Goal: Entertainment & Leisure: Consume media (video, audio)

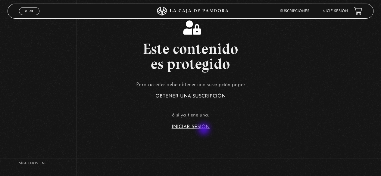
click at [205, 130] on section "Este contenido es protegido Para acceder debe obtener una suscripción paga: Obt…" at bounding box center [190, 70] width 381 height 141
click at [206, 126] on link "Iniciar Sesión" at bounding box center [191, 127] width 38 height 5
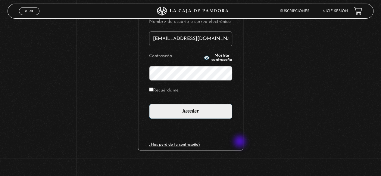
scroll to position [85, 0]
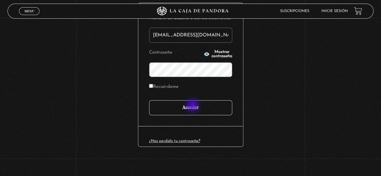
drag, startPoint x: 194, startPoint y: 106, endPoint x: 203, endPoint y: 123, distance: 19.4
click at [194, 106] on input "Acceder" at bounding box center [190, 107] width 83 height 15
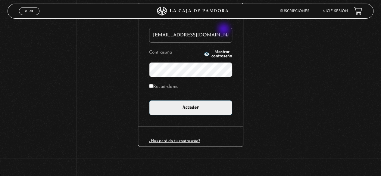
click at [224, 30] on input "paovanesa08@gmail.com n}" at bounding box center [190, 35] width 83 height 15
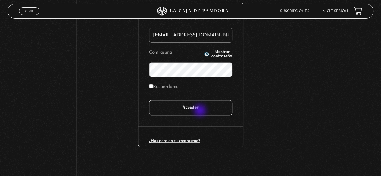
type input "[EMAIL_ADDRESS][DOMAIN_NAME]"
click at [201, 111] on input "Acceder" at bounding box center [190, 107] width 83 height 15
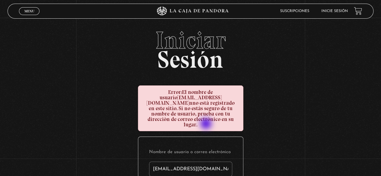
type input "[EMAIL_ADDRESS][DOMAIN_NAME] n"
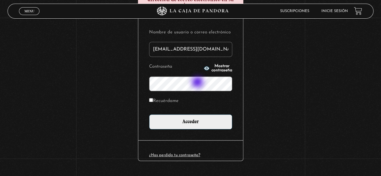
scroll to position [120, 0]
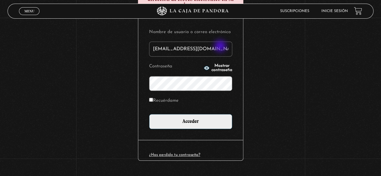
scroll to position [121, 0]
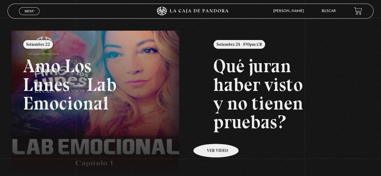
scroll to position [60, 0]
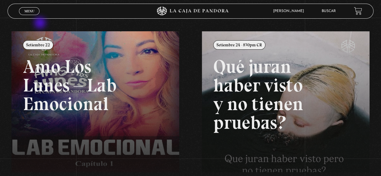
click at [33, 9] on span "Menu" at bounding box center [29, 11] width 10 height 4
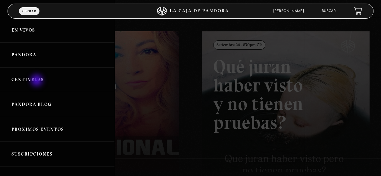
click at [37, 81] on link "Centinelas" at bounding box center [57, 80] width 115 height 25
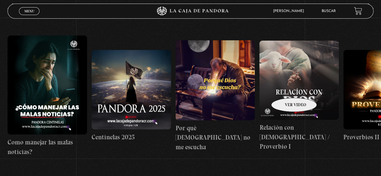
scroll to position [90, 0]
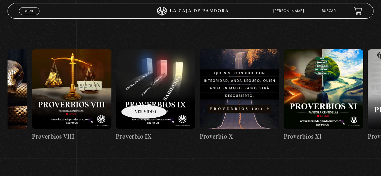
drag, startPoint x: 286, startPoint y: 89, endPoint x: 124, endPoint y: 96, distance: 162.7
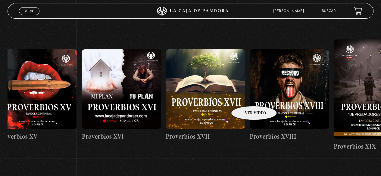
drag, startPoint x: 272, startPoint y: 94, endPoint x: 147, endPoint y: 97, distance: 125.5
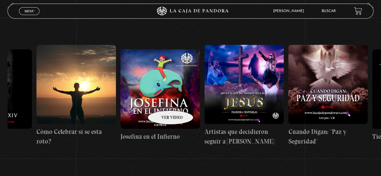
scroll to position [0, 2279]
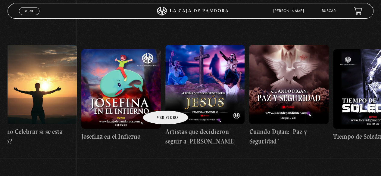
drag, startPoint x: 325, startPoint y: 100, endPoint x: 158, endPoint y: 102, distance: 167.4
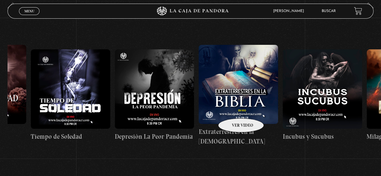
drag, startPoint x: 295, startPoint y: 105, endPoint x: 235, endPoint y: 109, distance: 59.6
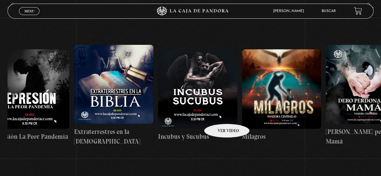
scroll to position [0, 2716]
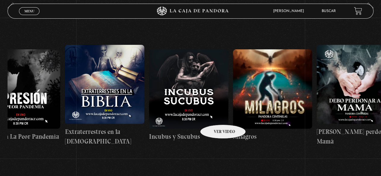
drag, startPoint x: 242, startPoint y: 114, endPoint x: 215, endPoint y: 116, distance: 26.9
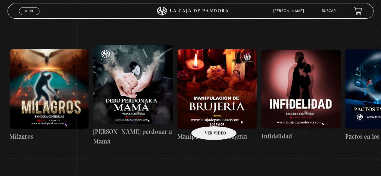
scroll to position [0, 2944]
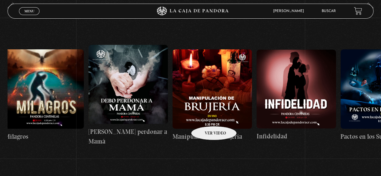
drag, startPoint x: 251, startPoint y: 115, endPoint x: 206, endPoint y: 117, distance: 45.3
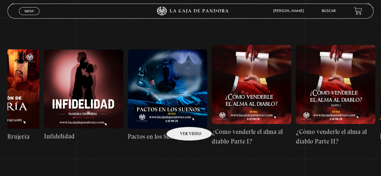
drag, startPoint x: 224, startPoint y: 117, endPoint x: 181, endPoint y: 118, distance: 42.5
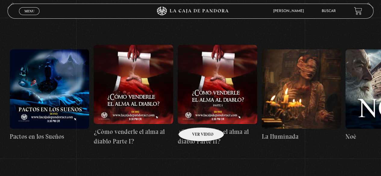
scroll to position [0, 3278]
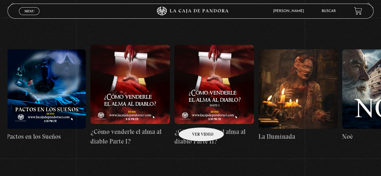
drag, startPoint x: 217, startPoint y: 117, endPoint x: 194, endPoint y: 119, distance: 23.6
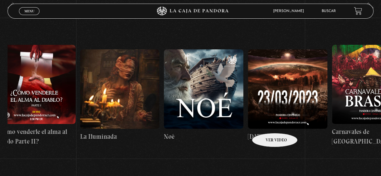
scroll to position [0, 3504]
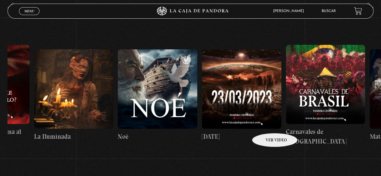
drag, startPoint x: 299, startPoint y: 118, endPoint x: 254, endPoint y: 126, distance: 45.7
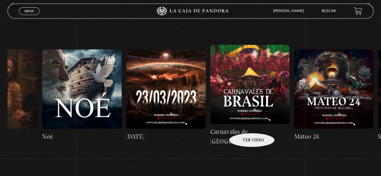
scroll to position [0, 3669]
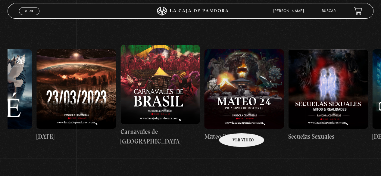
drag, startPoint x: 266, startPoint y: 121, endPoint x: 234, endPoint y: 124, distance: 31.9
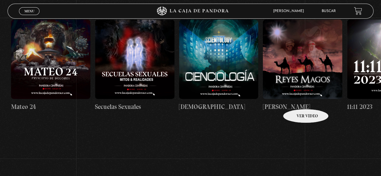
scroll to position [120, 0]
drag, startPoint x: 335, startPoint y: 98, endPoint x: 296, endPoint y: 101, distance: 39.9
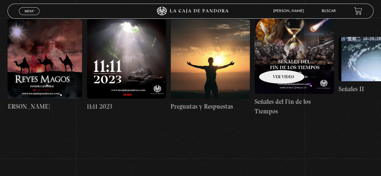
scroll to position [0, 4150]
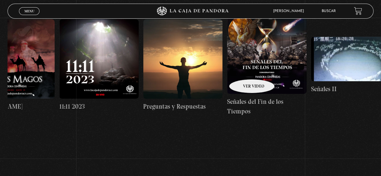
drag, startPoint x: 300, startPoint y: 57, endPoint x: 244, endPoint y: 71, distance: 58.1
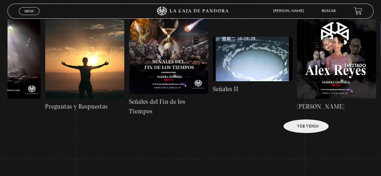
scroll to position [0, 4372]
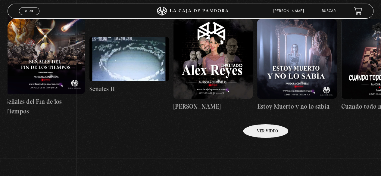
drag, startPoint x: 302, startPoint y: 109, endPoint x: 258, endPoint y: 115, distance: 44.7
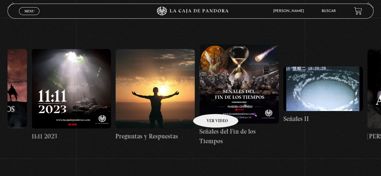
scroll to position [0, 4172]
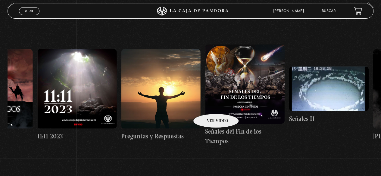
drag, startPoint x: 168, startPoint y: 104, endPoint x: 208, endPoint y: 105, distance: 40.1
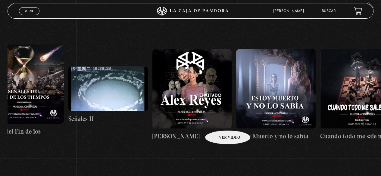
drag, startPoint x: 261, startPoint y: 119, endPoint x: 227, endPoint y: 121, distance: 34.4
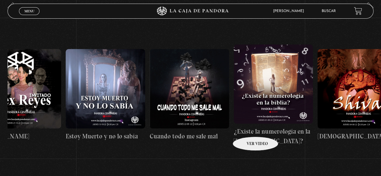
scroll to position [0, 4680]
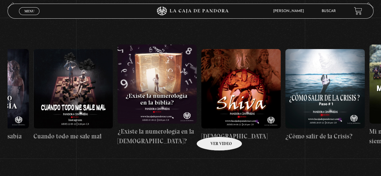
drag, startPoint x: 269, startPoint y: 122, endPoint x: 212, endPoint y: 127, distance: 57.5
click at [212, 127] on div "Como manejar las malas noticias? Centinelas 2025 Por qué Dios no me escucha Rel…" at bounding box center [243, 95] width 9831 height 156
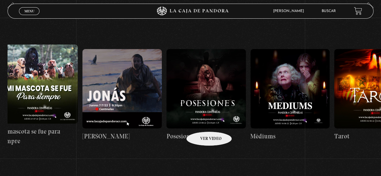
scroll to position [0, 5057]
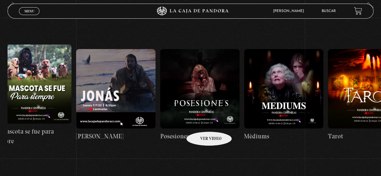
drag, startPoint x: 276, startPoint y: 121, endPoint x: 201, endPoint y: 123, distance: 75.1
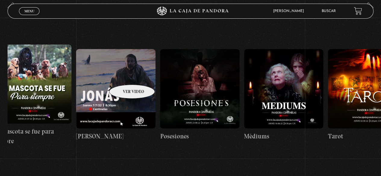
click at [124, 76] on figure at bounding box center [116, 89] width 80 height 80
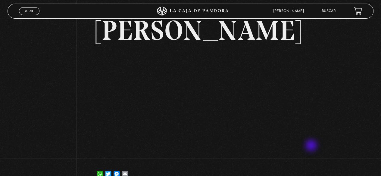
scroll to position [60, 0]
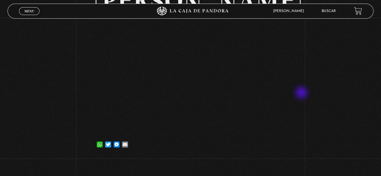
click at [308, 93] on div "Volver [DATE] [GEOGRAPHIC_DATA] WhatsApp Twitter Messenger Email" at bounding box center [190, 57] width 381 height 201
